Goal: Task Accomplishment & Management: Use online tool/utility

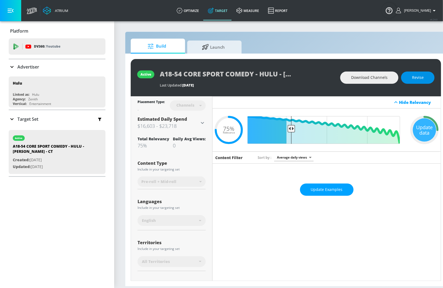
click at [417, 81] on button "Revise" at bounding box center [417, 77] width 33 height 12
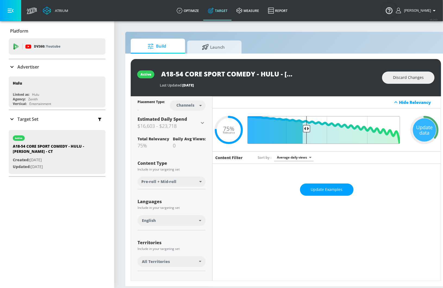
drag, startPoint x: 293, startPoint y: 128, endPoint x: 306, endPoint y: 128, distance: 13.0
click at [306, 128] on input "Final Threshold" at bounding box center [326, 130] width 152 height 28
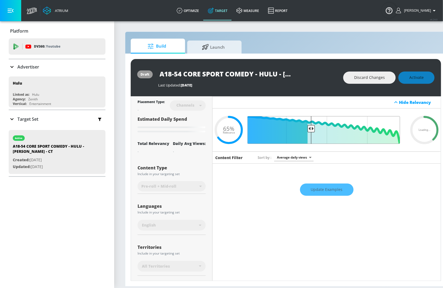
drag, startPoint x: 306, startPoint y: 128, endPoint x: 310, endPoint y: 127, distance: 4.2
click at [310, 127] on input "Final Threshold" at bounding box center [326, 130] width 152 height 28
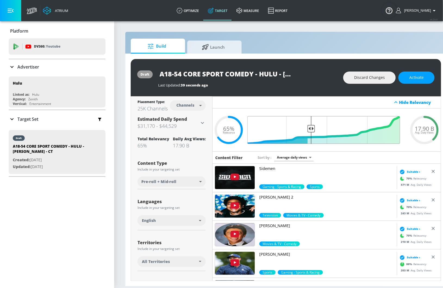
drag, startPoint x: 305, startPoint y: 128, endPoint x: 311, endPoint y: 127, distance: 5.5
click at [311, 127] on input "Final Threshold" at bounding box center [326, 130] width 152 height 28
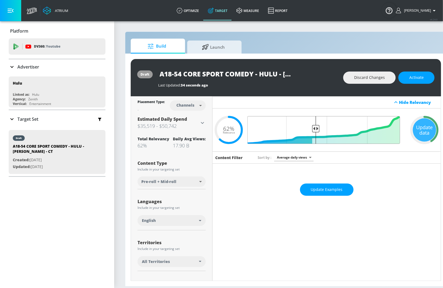
type input "0.59"
click at [316, 127] on input "Final Threshold" at bounding box center [326, 130] width 152 height 28
